Goal: Task Accomplishment & Management: Manage account settings

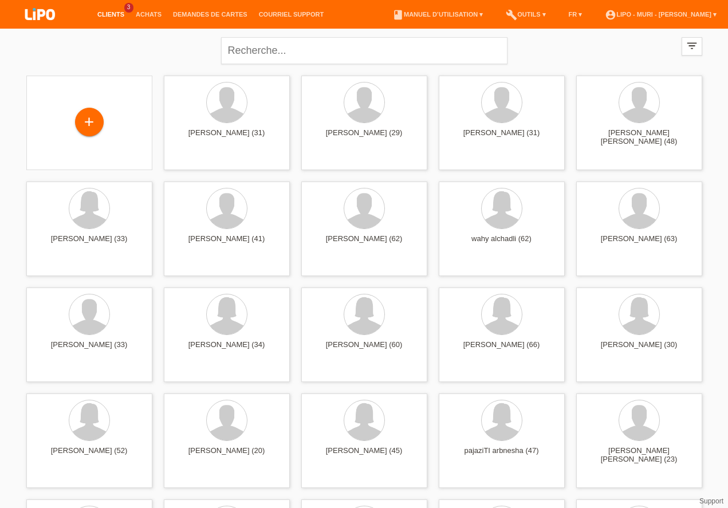
click at [118, 14] on link "Clients" at bounding box center [111, 14] width 38 height 7
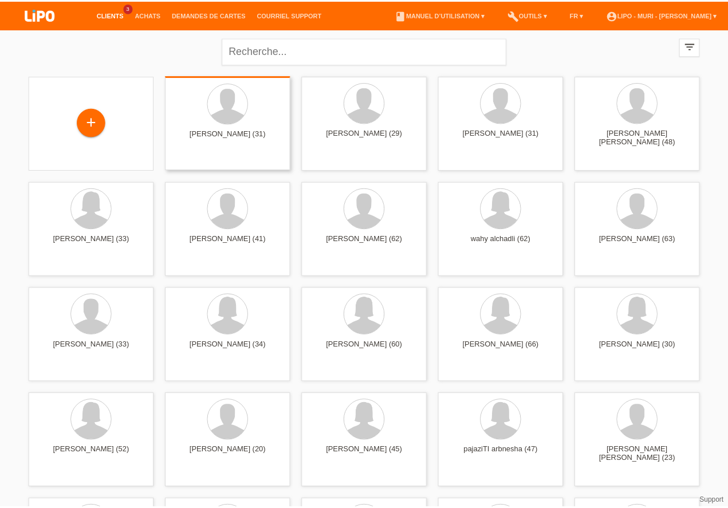
scroll to position [229, 0]
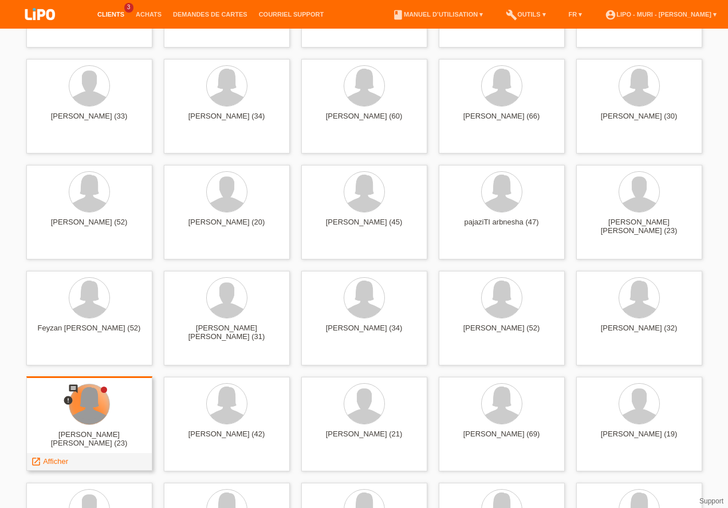
click at [93, 399] on div at bounding box center [89, 405] width 40 height 40
click at [54, 461] on span "Afficher" at bounding box center [55, 461] width 25 height 9
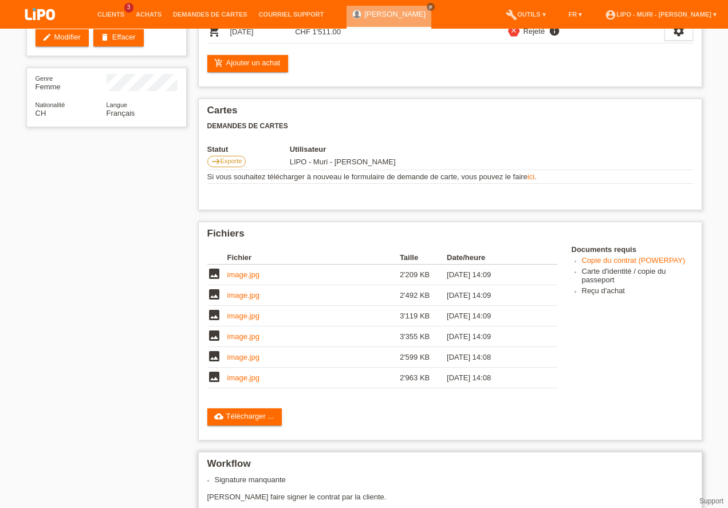
scroll to position [232, 0]
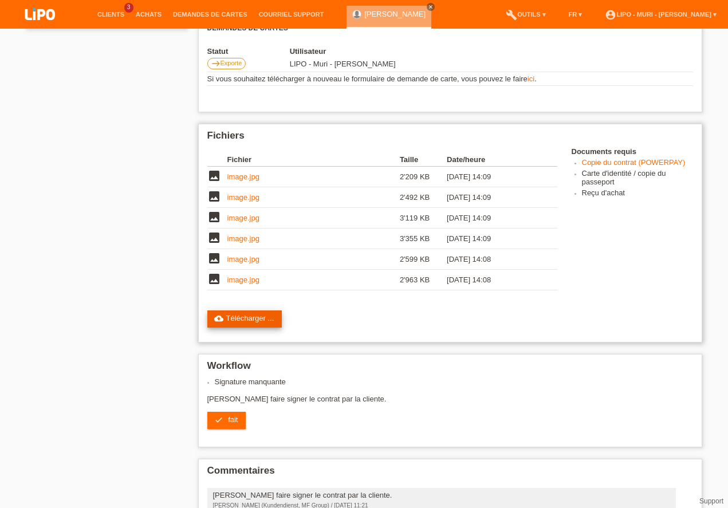
click at [240, 320] on link "cloud_upload Télécharger ..." at bounding box center [244, 319] width 75 height 17
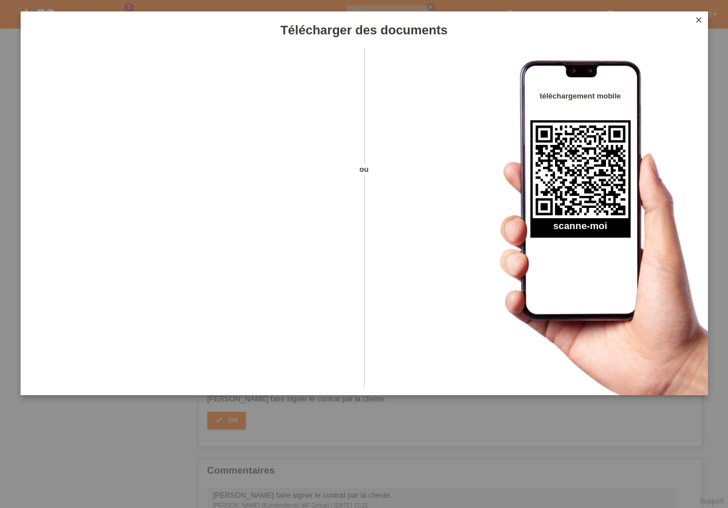
click at [698, 19] on icon "close" at bounding box center [699, 19] width 9 height 9
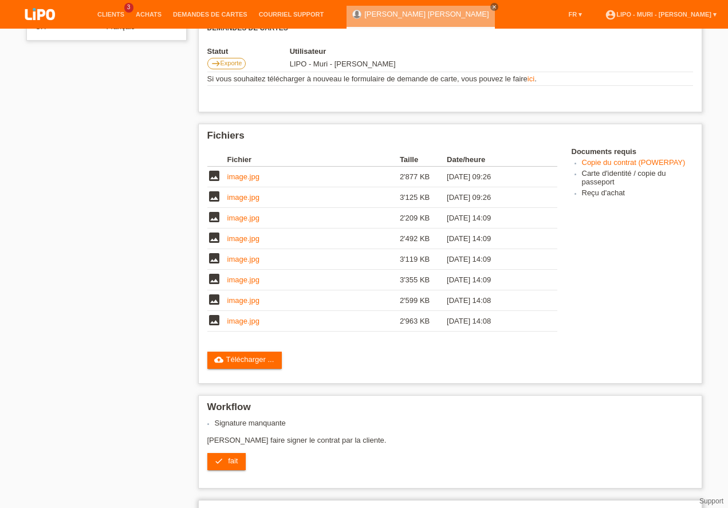
scroll to position [338, 0]
click at [218, 457] on icon "check" at bounding box center [218, 461] width 9 height 9
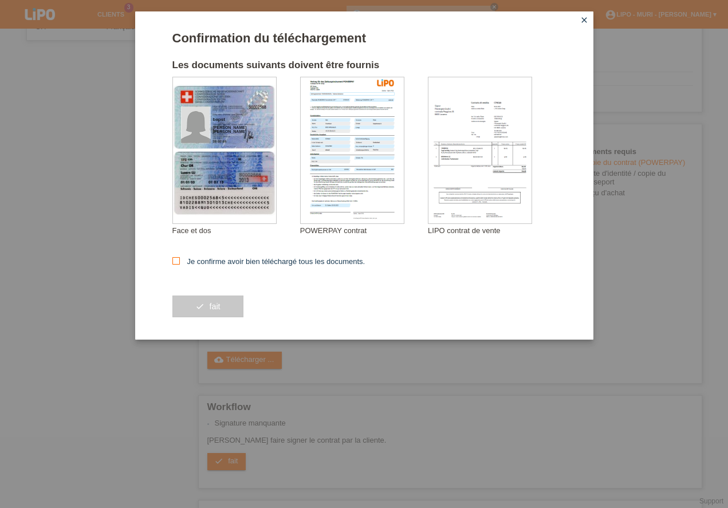
click at [174, 261] on icon at bounding box center [176, 260] width 7 height 7
click at [174, 261] on input "Je confirme avoir bien téléchargé tous les documents." at bounding box center [176, 260] width 7 height 7
checkbox input "true"
drag, startPoint x: 207, startPoint y: 307, endPoint x: 220, endPoint y: 361, distance: 55.5
click at [207, 308] on button "check fait" at bounding box center [208, 307] width 71 height 22
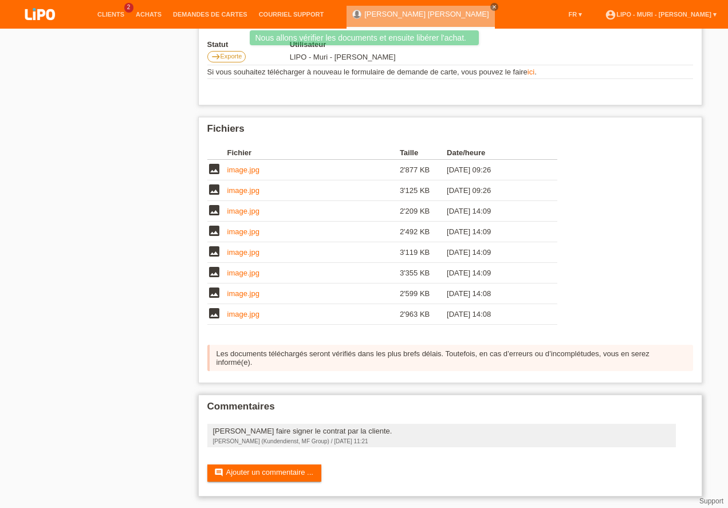
scroll to position [253, 0]
click at [256, 476] on link "comment Ajouter un commentaire ..." at bounding box center [264, 473] width 114 height 17
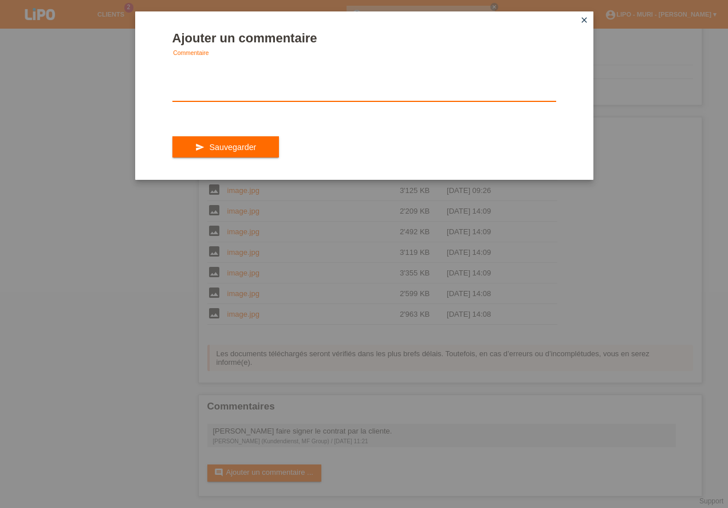
click at [193, 95] on textarea at bounding box center [365, 79] width 384 height 44
type textarea "FAIT"
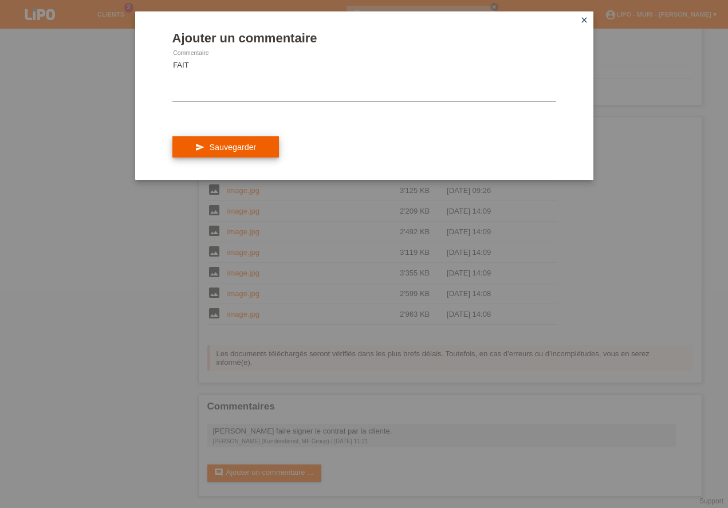
click at [255, 149] on button "send Sauvegarder" at bounding box center [226, 147] width 107 height 22
